Goal: Navigation & Orientation: Find specific page/section

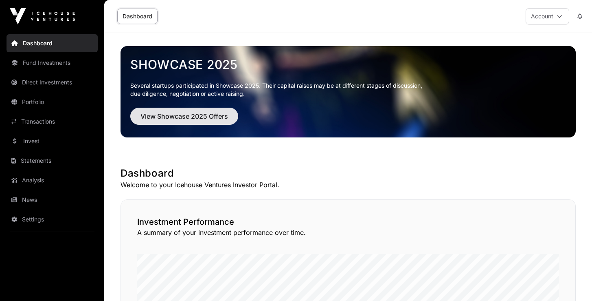
click at [176, 116] on span "View Showcase 2025 Offers" at bounding box center [185, 116] width 88 height 10
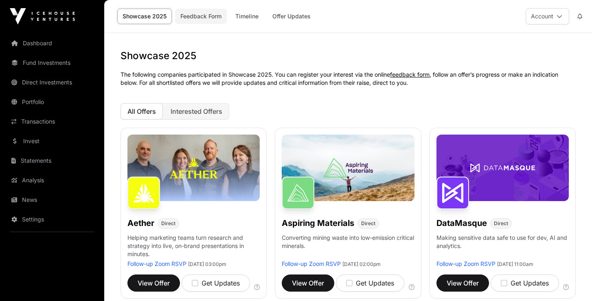
click at [214, 18] on link "Feedback Form" at bounding box center [201, 16] width 52 height 15
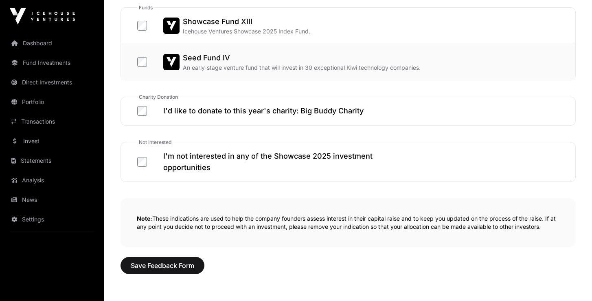
scroll to position [470, 0]
click at [164, 260] on span "Save Feedback Form" at bounding box center [163, 265] width 64 height 10
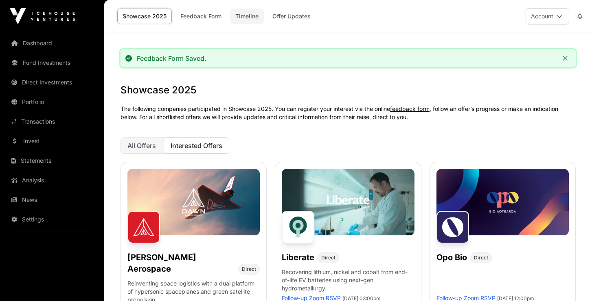
click at [258, 16] on link "Timeline" at bounding box center [247, 16] width 34 height 15
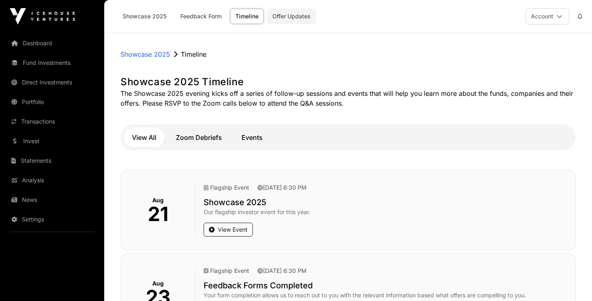
click at [299, 20] on link "Offer Updates" at bounding box center [291, 16] width 49 height 15
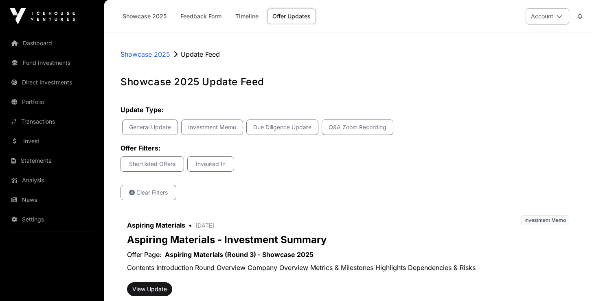
click at [560, 17] on icon at bounding box center [560, 16] width 6 height 6
